Goal: Task Accomplishment & Management: Use online tool/utility

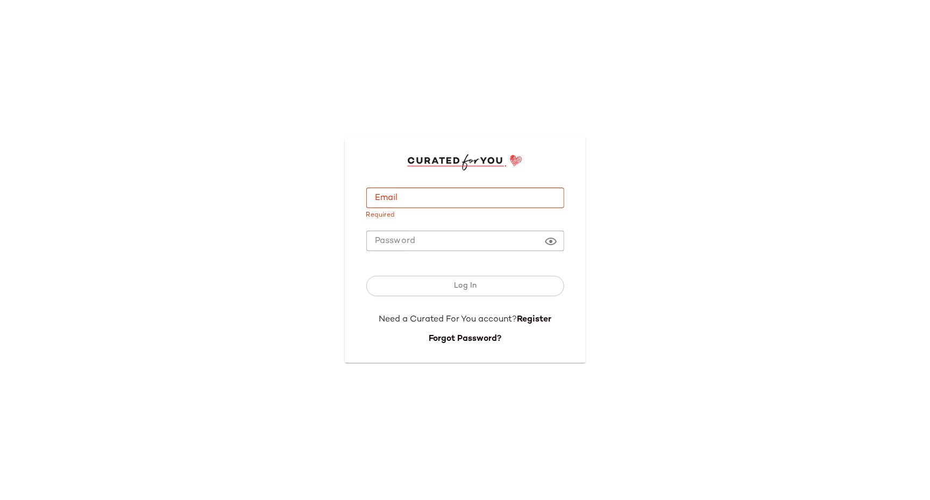
type input "**********"
click at [304, 265] on div "**********" at bounding box center [465, 250] width 930 height 500
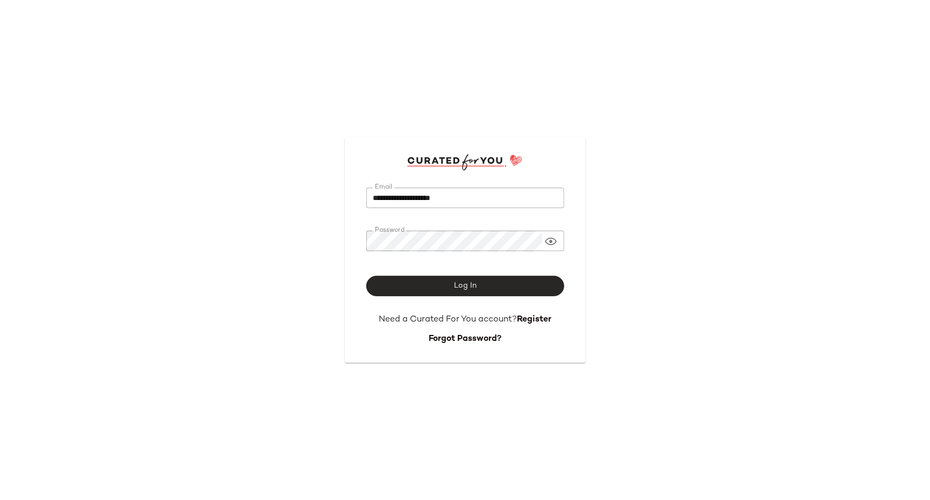
click at [447, 289] on button "Log In" at bounding box center [465, 286] width 198 height 20
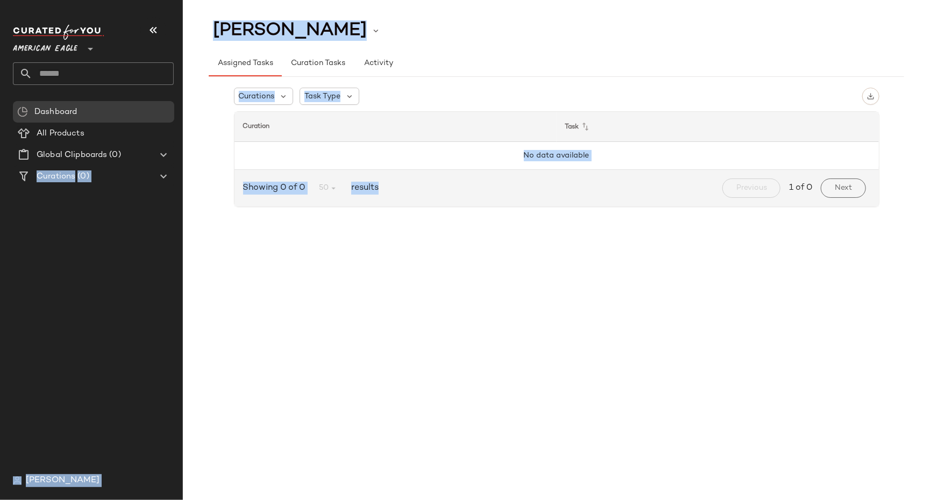
drag, startPoint x: 447, startPoint y: 289, endPoint x: 166, endPoint y: 196, distance: 296.3
click at [167, 196] on div "American Eagle ** Dashboard All Products Global Clipboards (0) Curations (0) [P…" at bounding box center [465, 250] width 930 height 500
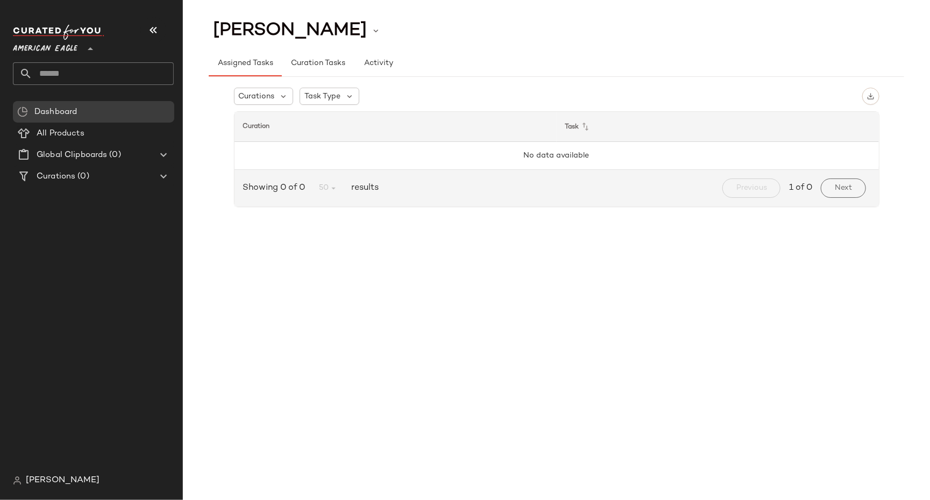
click at [48, 49] on span "American Eagle" at bounding box center [45, 46] width 65 height 19
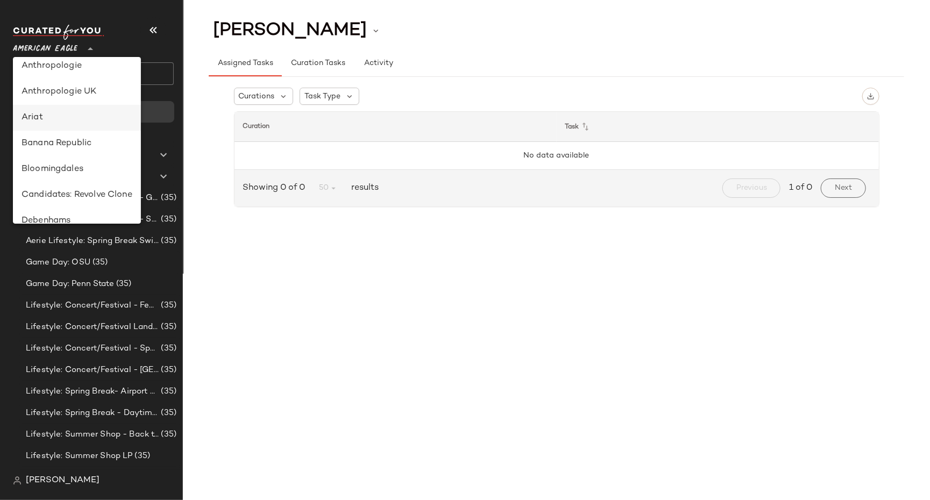
scroll to position [34, 0]
type input "**"
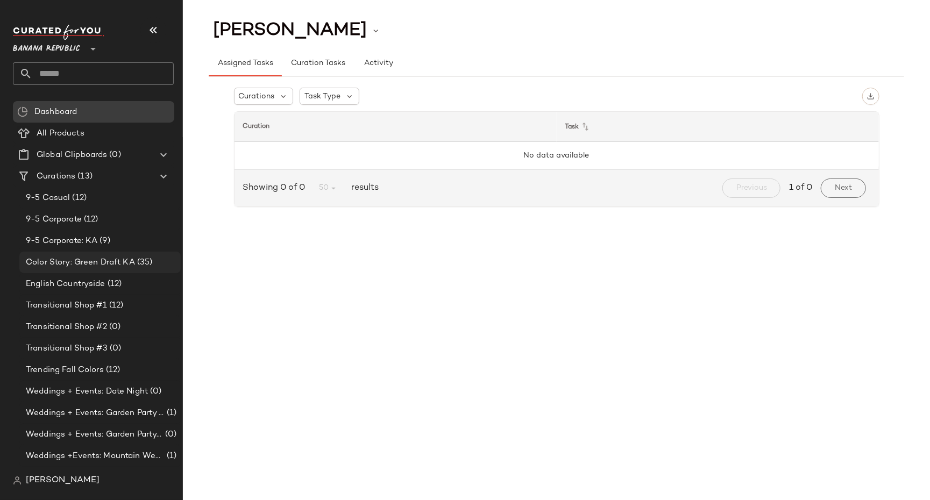
click at [95, 263] on span "Color Story: Green Draft KA" at bounding box center [80, 263] width 109 height 12
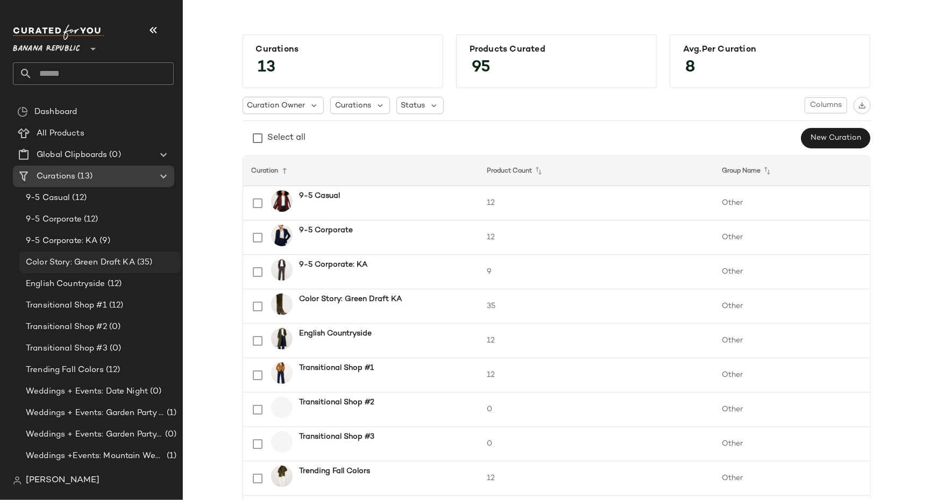
click at [120, 261] on span "Color Story: Green Draft KA" at bounding box center [80, 263] width 109 height 12
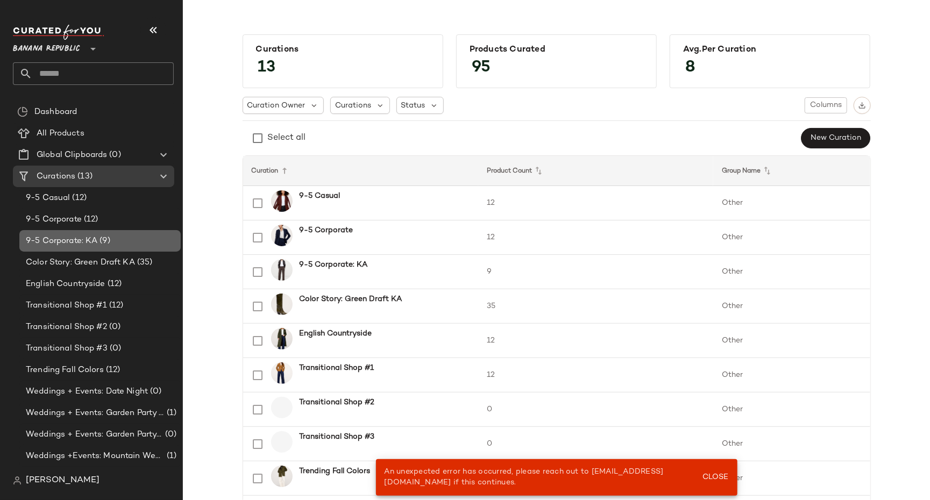
click at [109, 240] on span "(9)" at bounding box center [103, 241] width 12 height 12
click at [714, 479] on span "Close" at bounding box center [715, 477] width 26 height 9
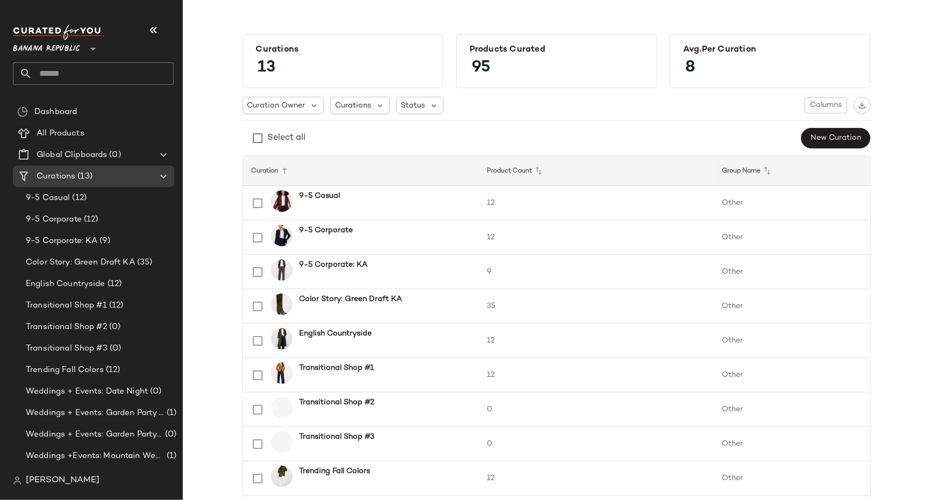
click at [88, 483] on span "[PERSON_NAME]" at bounding box center [63, 480] width 74 height 13
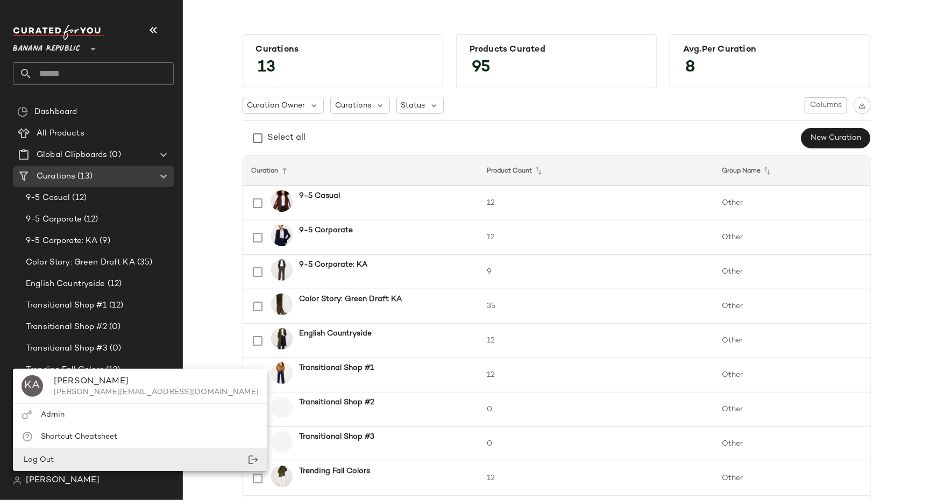
click at [95, 457] on div "Log Out" at bounding box center [140, 460] width 254 height 22
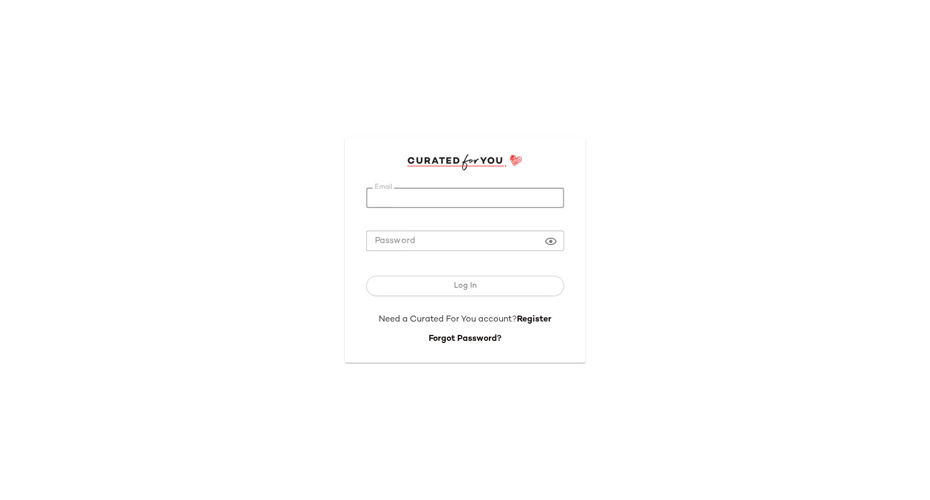
click at [379, 203] on input "Email" at bounding box center [465, 198] width 198 height 21
click at [280, 203] on div "Email Email Required Password Password Log In Need a Curated For You account? R…" at bounding box center [465, 250] width 930 height 500
click at [431, 203] on input "Email" at bounding box center [465, 198] width 198 height 21
type input "**********"
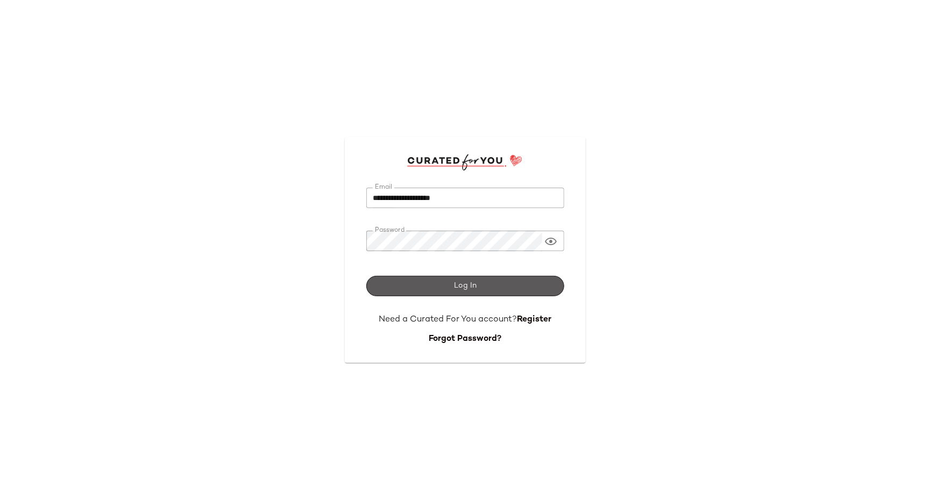
click at [432, 281] on button "Log In" at bounding box center [465, 286] width 198 height 20
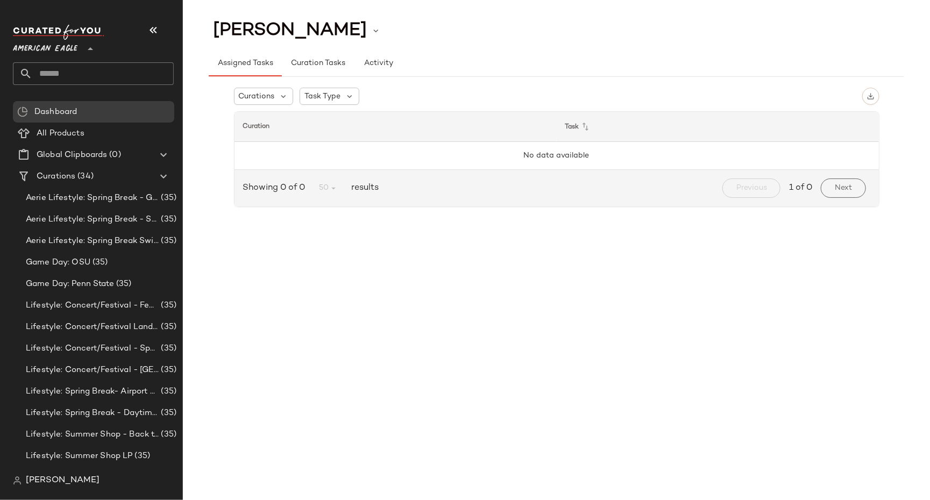
click at [74, 48] on span "American Eagle" at bounding box center [45, 46] width 65 height 19
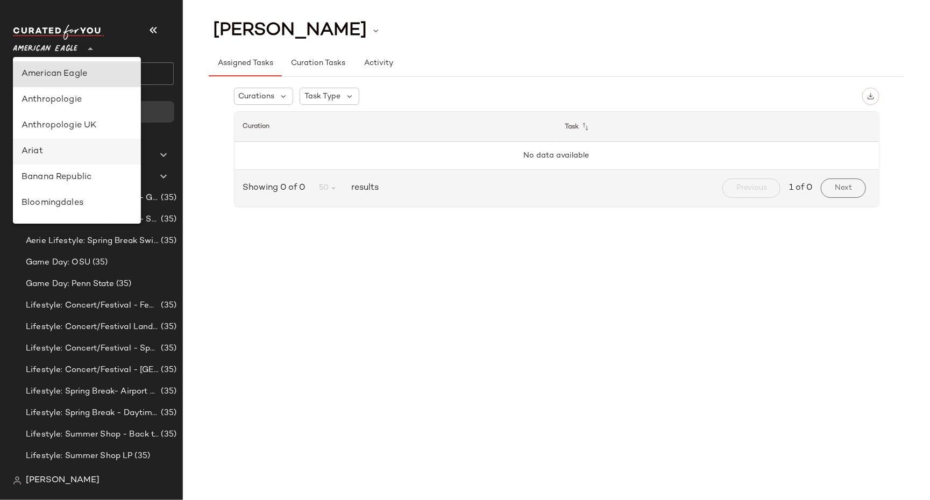
click at [73, 153] on div "Ariat" at bounding box center [77, 151] width 111 height 13
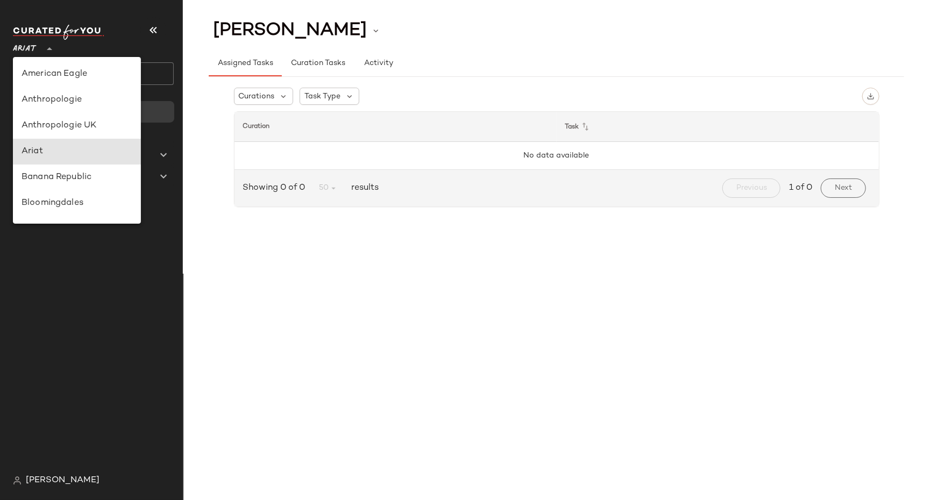
click at [36, 41] on span "Ariat" at bounding box center [25, 46] width 24 height 19
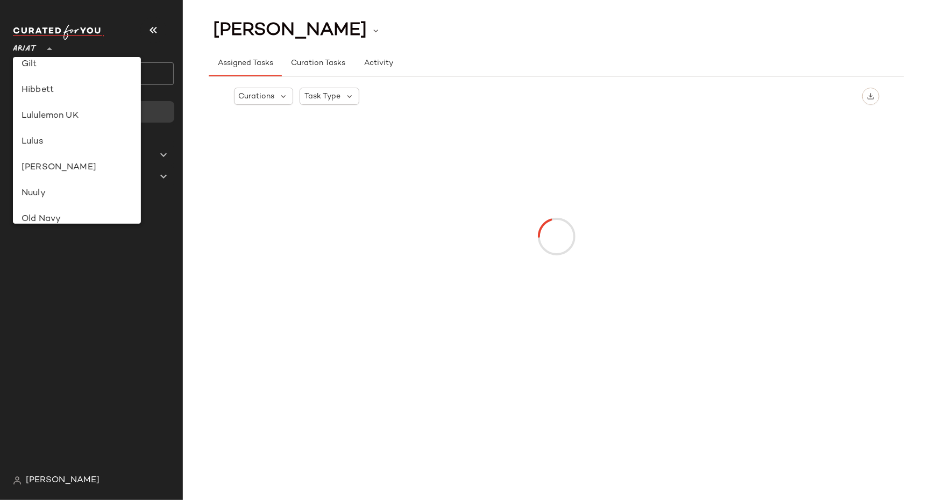
scroll to position [273, 0]
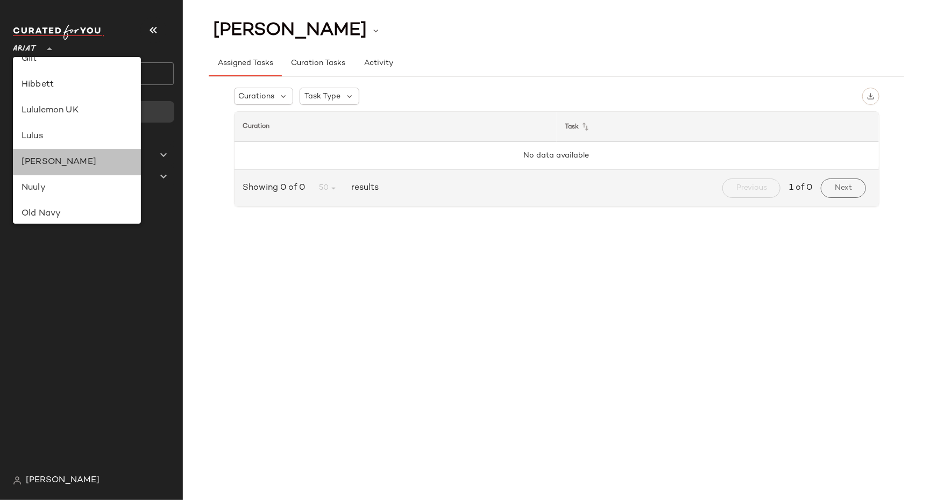
click at [44, 167] on div "[PERSON_NAME]" at bounding box center [77, 162] width 111 height 13
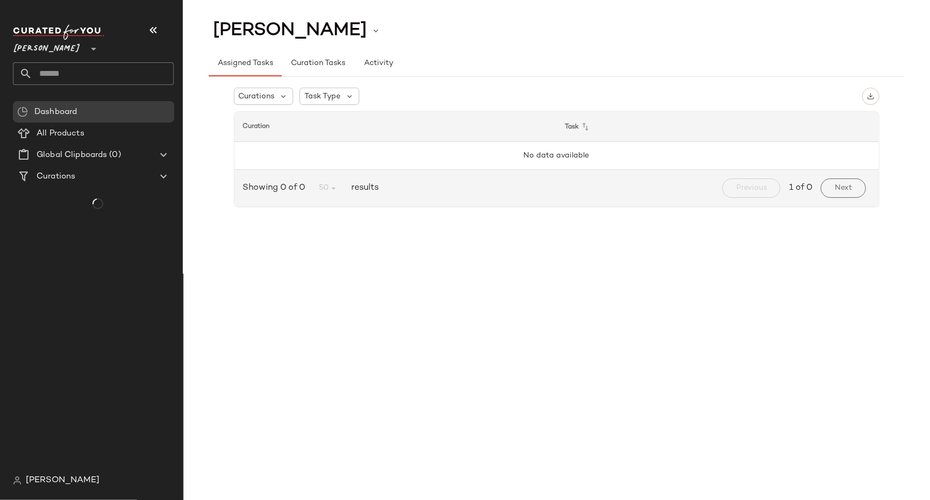
click at [44, 48] on span "[PERSON_NAME]" at bounding box center [47, 46] width 68 height 19
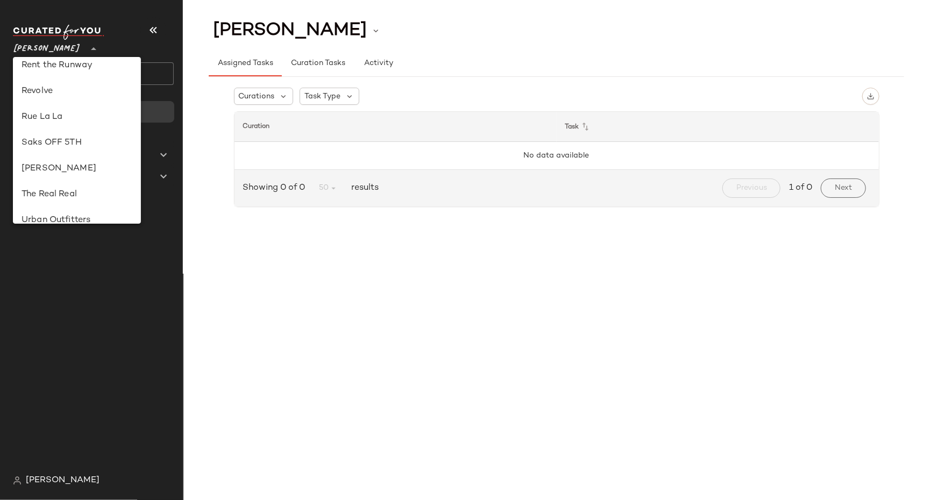
scroll to position [501, 0]
click at [70, 88] on div "Revolve" at bounding box center [77, 89] width 111 height 13
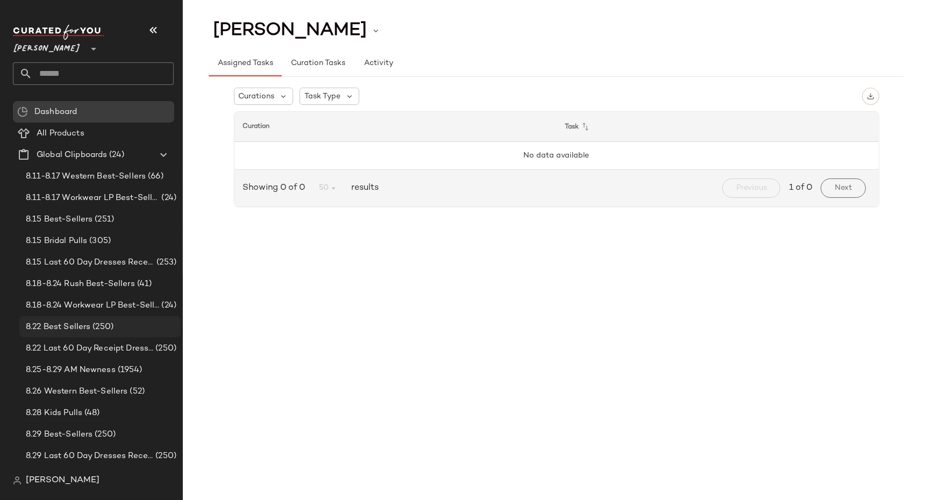
click at [69, 318] on div "8.22 Best Sellers (250)" at bounding box center [99, 327] width 161 height 22
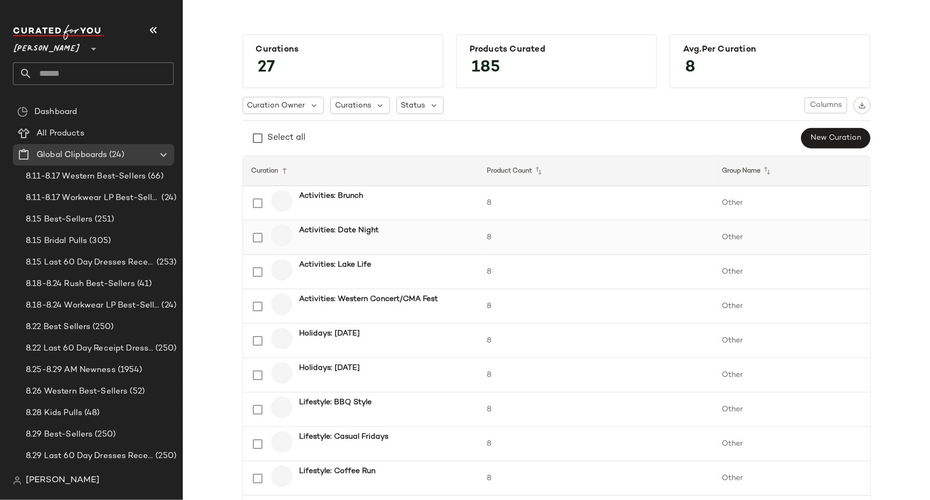
click at [317, 230] on b "Activities: Date Night" at bounding box center [339, 230] width 80 height 11
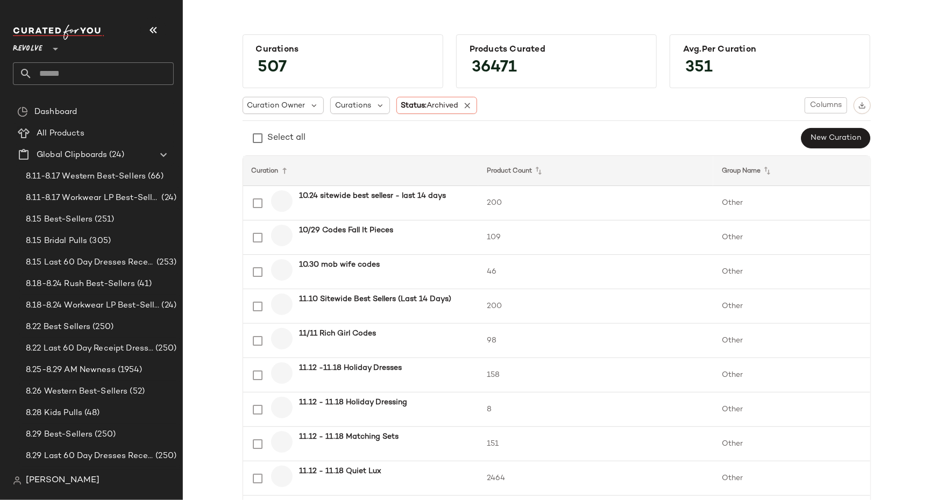
click at [317, 230] on b "10/29 Codes Fall It Pieces" at bounding box center [346, 230] width 94 height 11
click at [323, 393] on td "11.12 - 11.18 Holiday Dressing" at bounding box center [360, 410] width 235 height 34
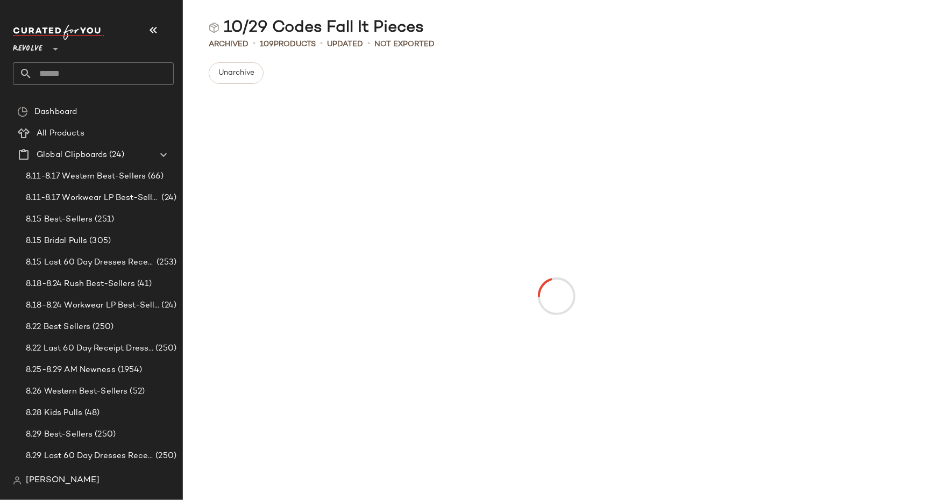
click at [324, 400] on div at bounding box center [556, 296] width 641 height 403
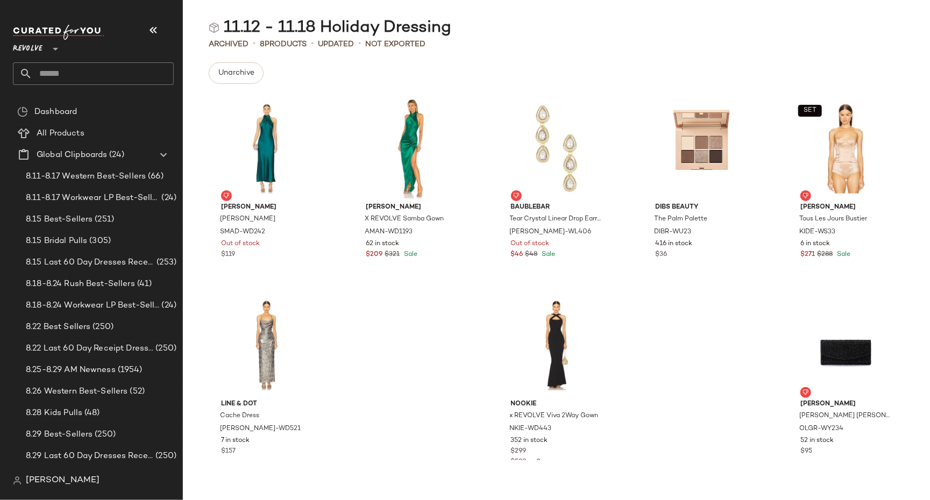
click at [74, 481] on span "[PERSON_NAME]" at bounding box center [63, 480] width 74 height 13
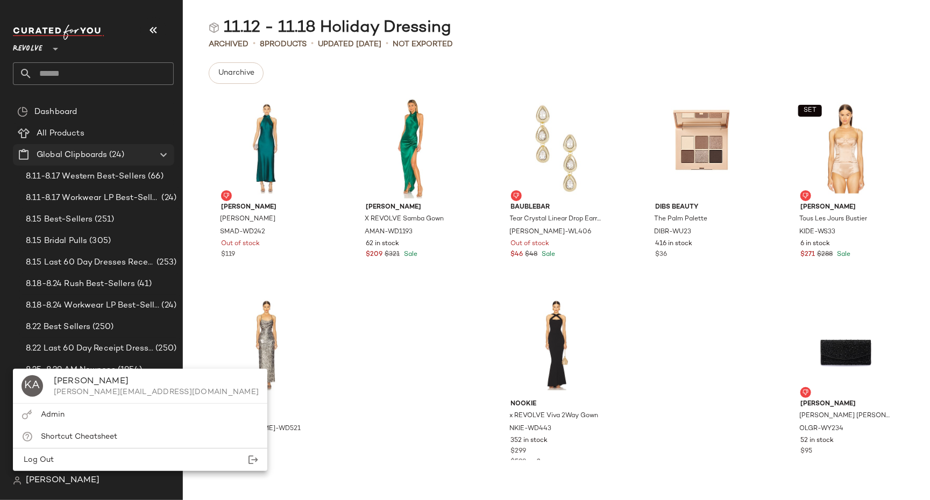
click at [96, 152] on span "Global Clipboards" at bounding box center [72, 155] width 70 height 12
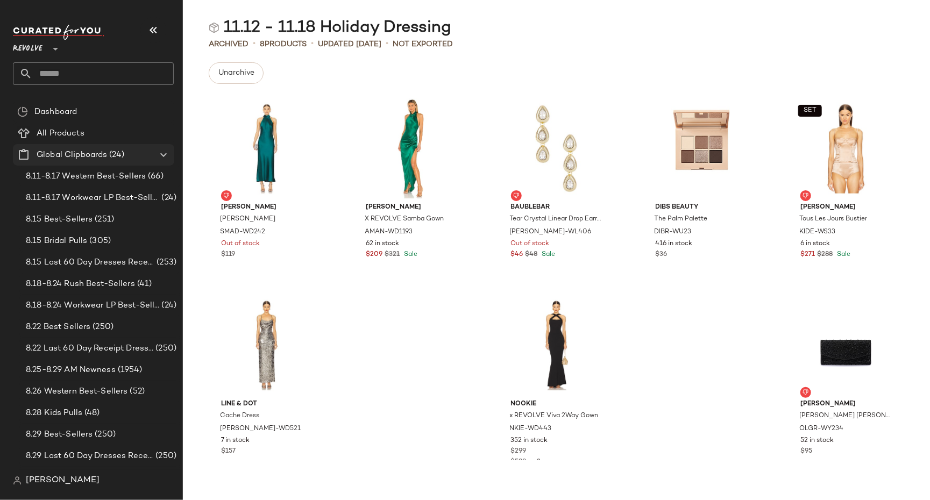
click at [162, 153] on icon at bounding box center [163, 154] width 13 height 13
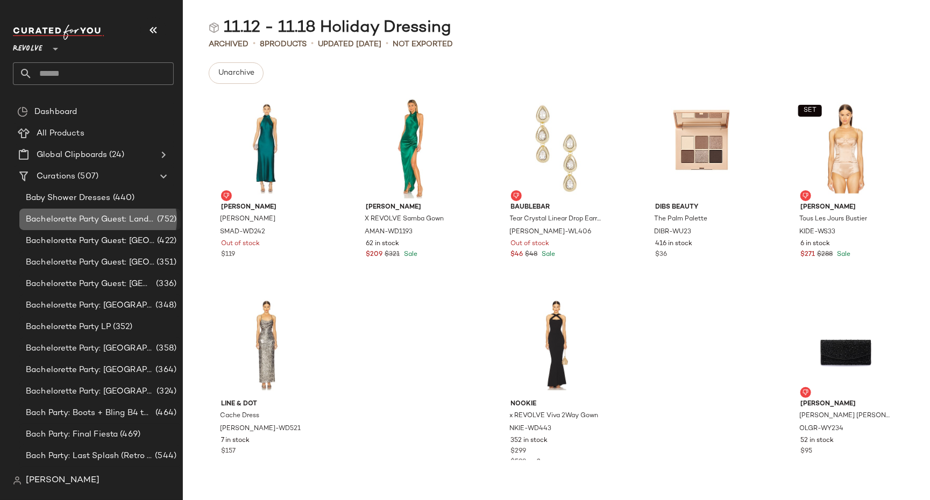
click at [126, 220] on span "Bachelorette Party Guest: Landing Page" at bounding box center [90, 220] width 129 height 12
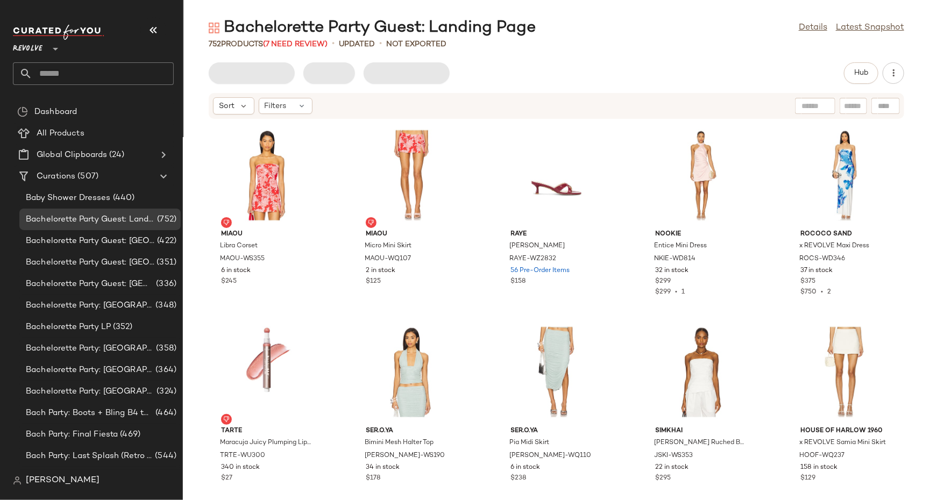
click at [38, 42] on span "Revolve" at bounding box center [28, 46] width 30 height 19
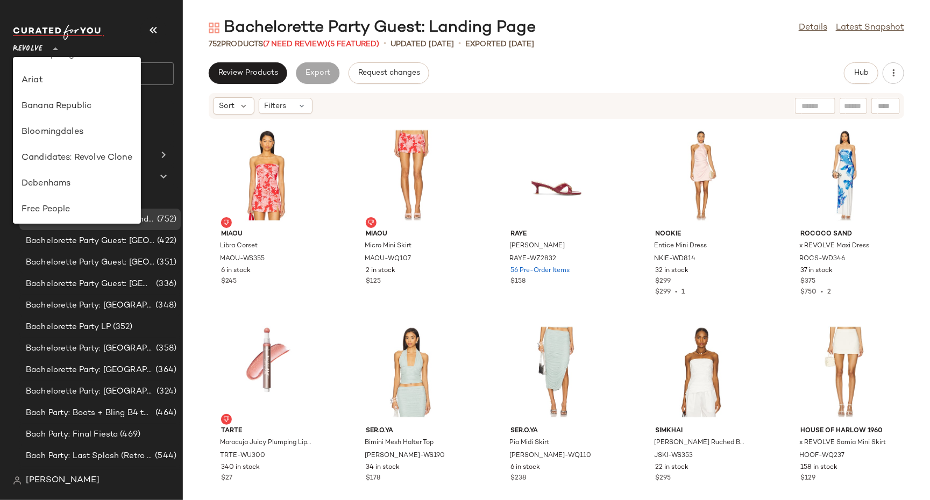
scroll to position [1, 0]
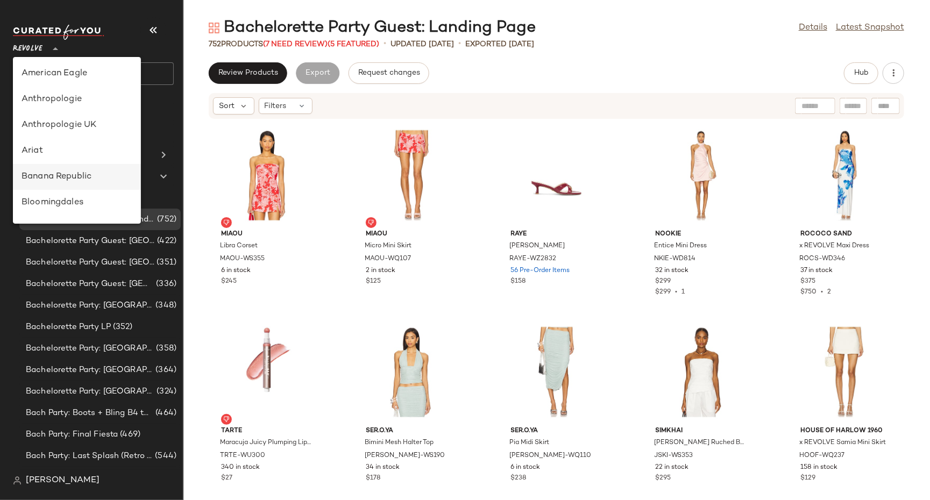
click at [59, 170] on div "Banana Republic" at bounding box center [77, 176] width 111 height 13
type input "**"
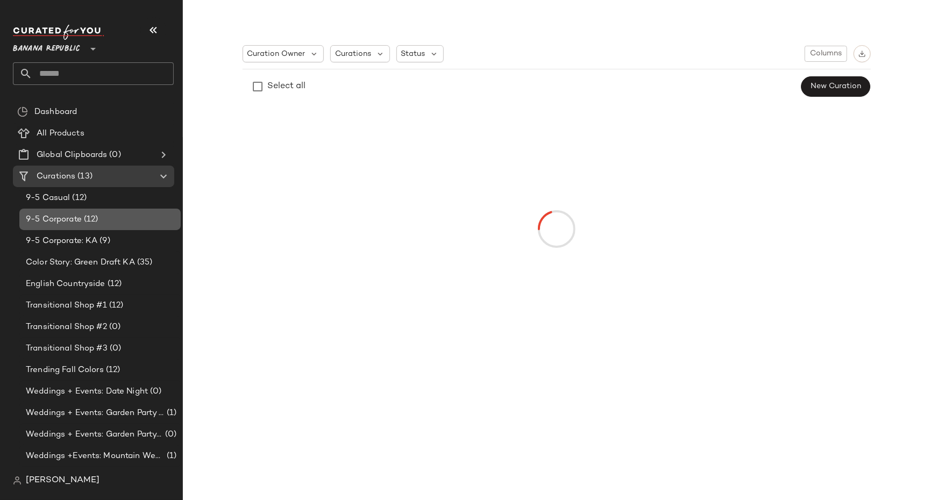
click at [75, 228] on div "9-5 Corporate (12)" at bounding box center [99, 220] width 161 height 22
